Goal: Task Accomplishment & Management: Manage account settings

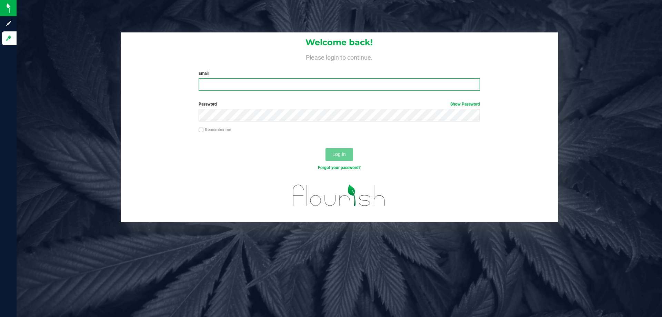
click at [229, 80] on input "Email" at bounding box center [339, 84] width 281 height 12
type input "[PERSON_NAME][EMAIL_ADDRESS][DOMAIN_NAME]"
click at [326, 148] on button "Log In" at bounding box center [340, 154] width 28 height 12
click at [238, 84] on input "Email" at bounding box center [339, 84] width 281 height 12
type input "[PERSON_NAME][EMAIL_ADDRESS][DOMAIN_NAME]"
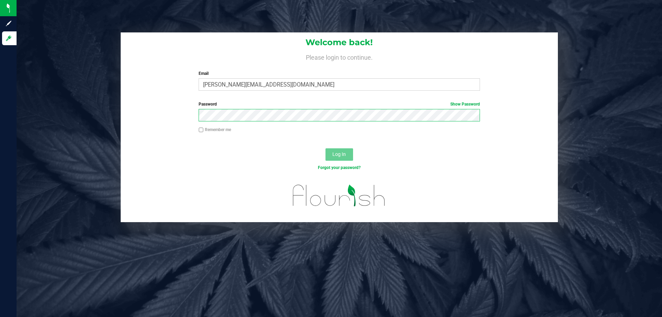
click at [326, 148] on button "Log In" at bounding box center [340, 154] width 28 height 12
